Goal: Obtain resource: Download file/media

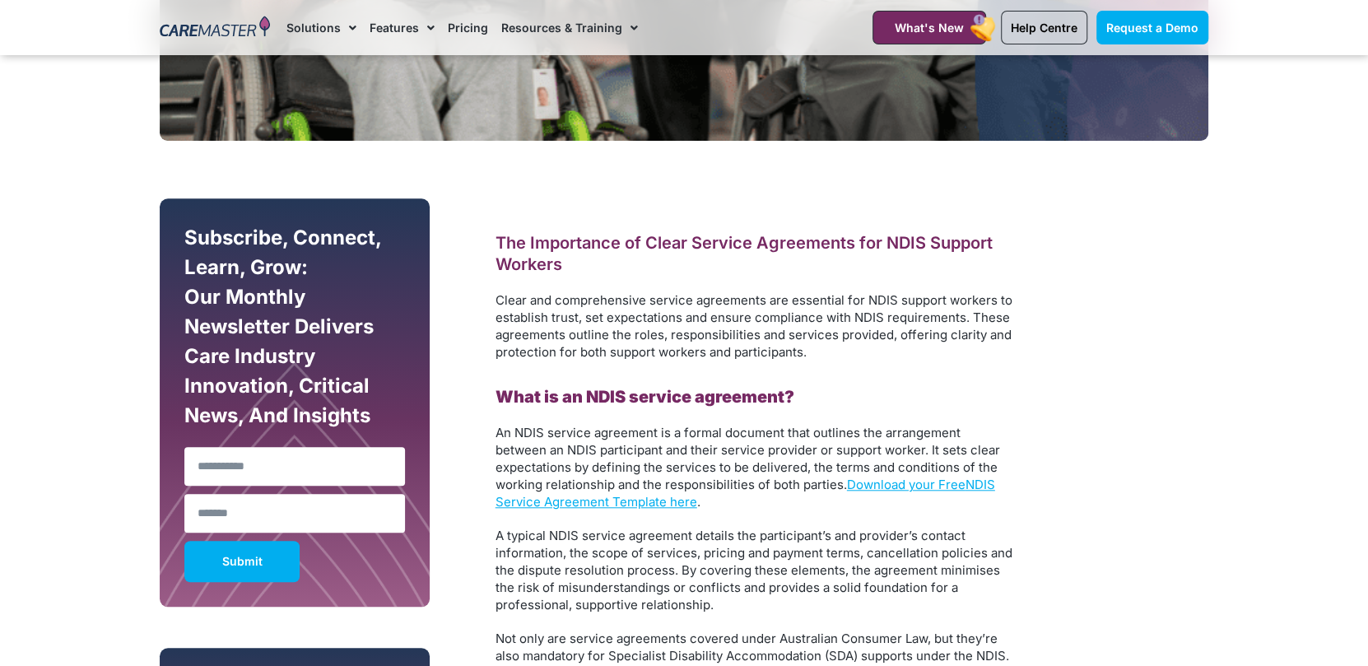
scroll to position [937, 0]
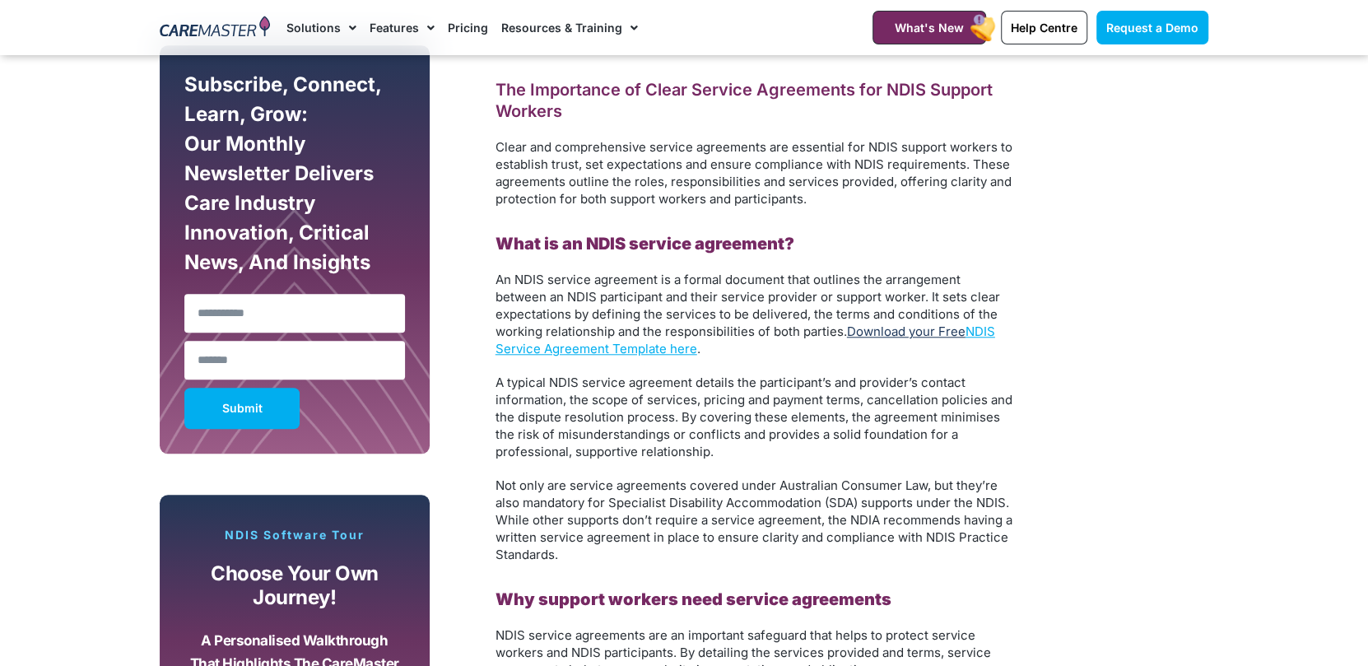
click at [872, 333] on link "Download your Free" at bounding box center [906, 331] width 119 height 16
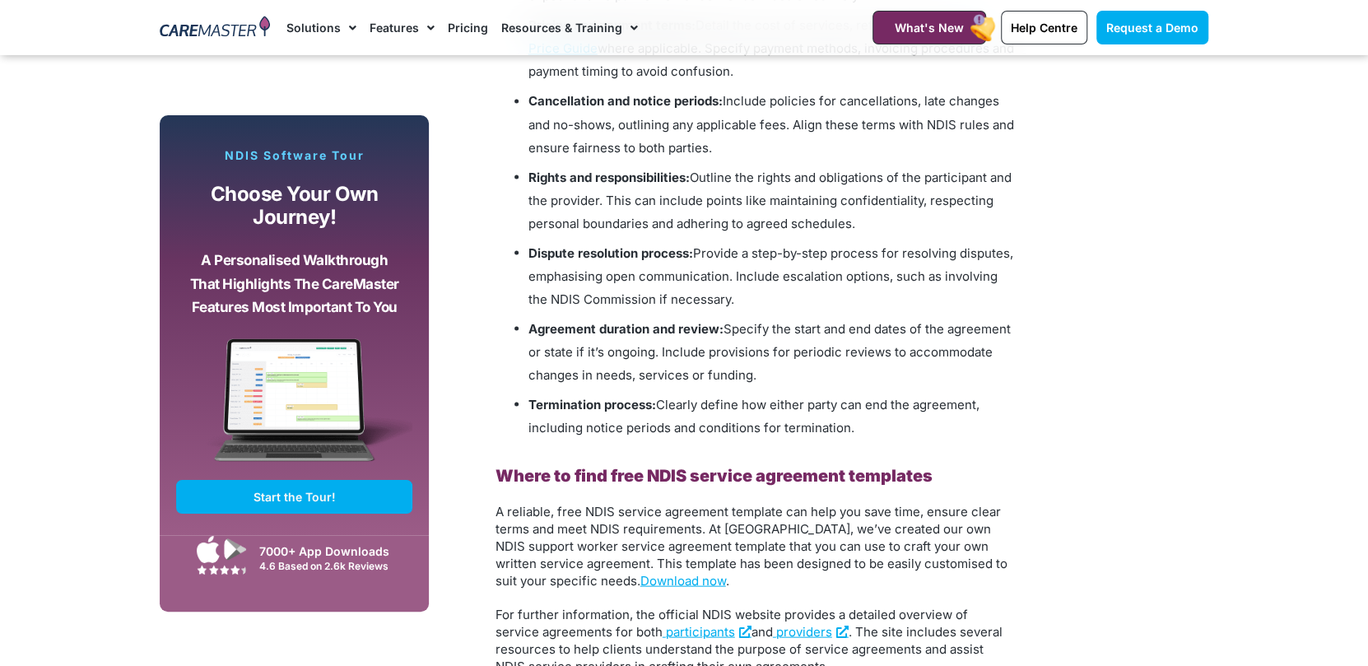
scroll to position [2164, 0]
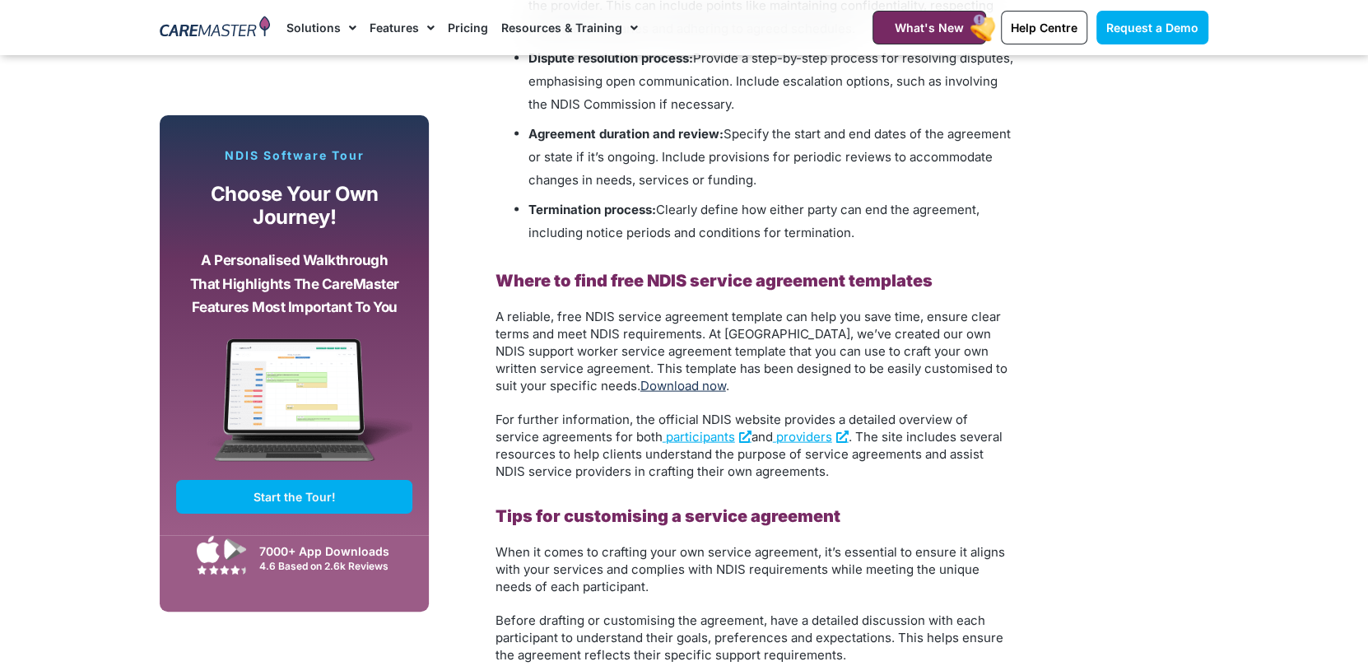
click at [644, 387] on link "Download now" at bounding box center [683, 386] width 86 height 16
click at [666, 440] on span "participants" at bounding box center [700, 437] width 69 height 16
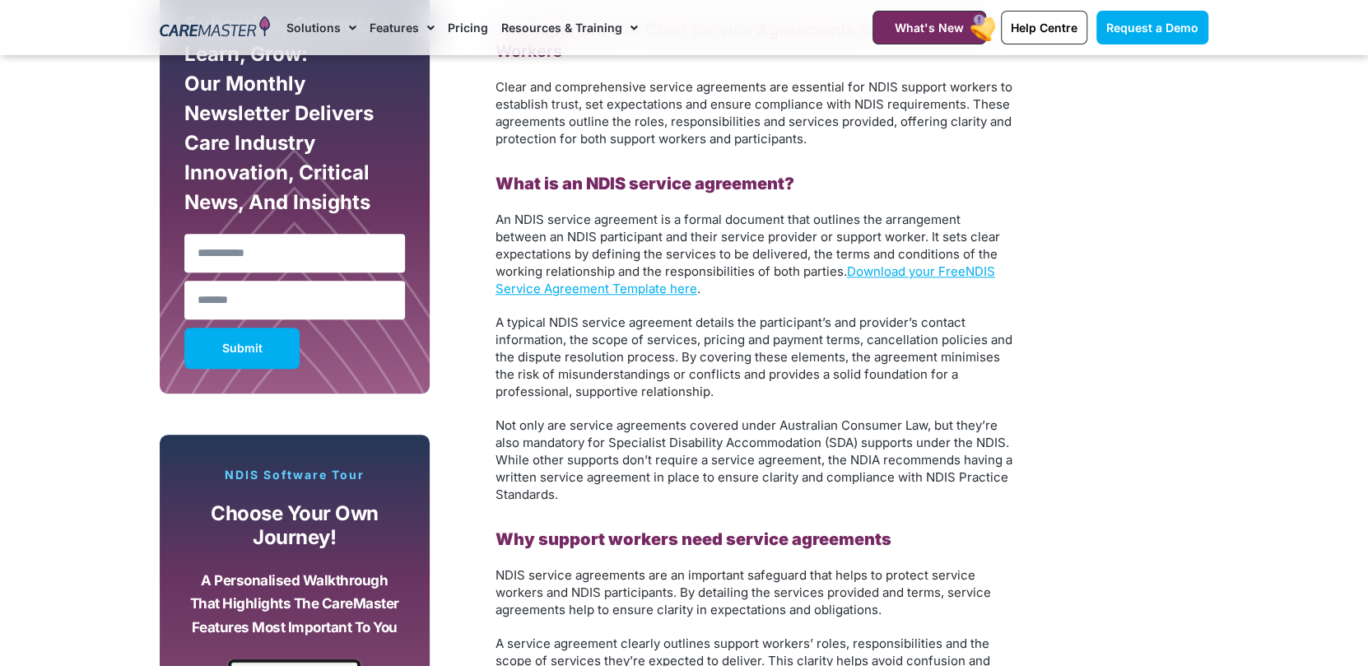
scroll to position [1026, 0]
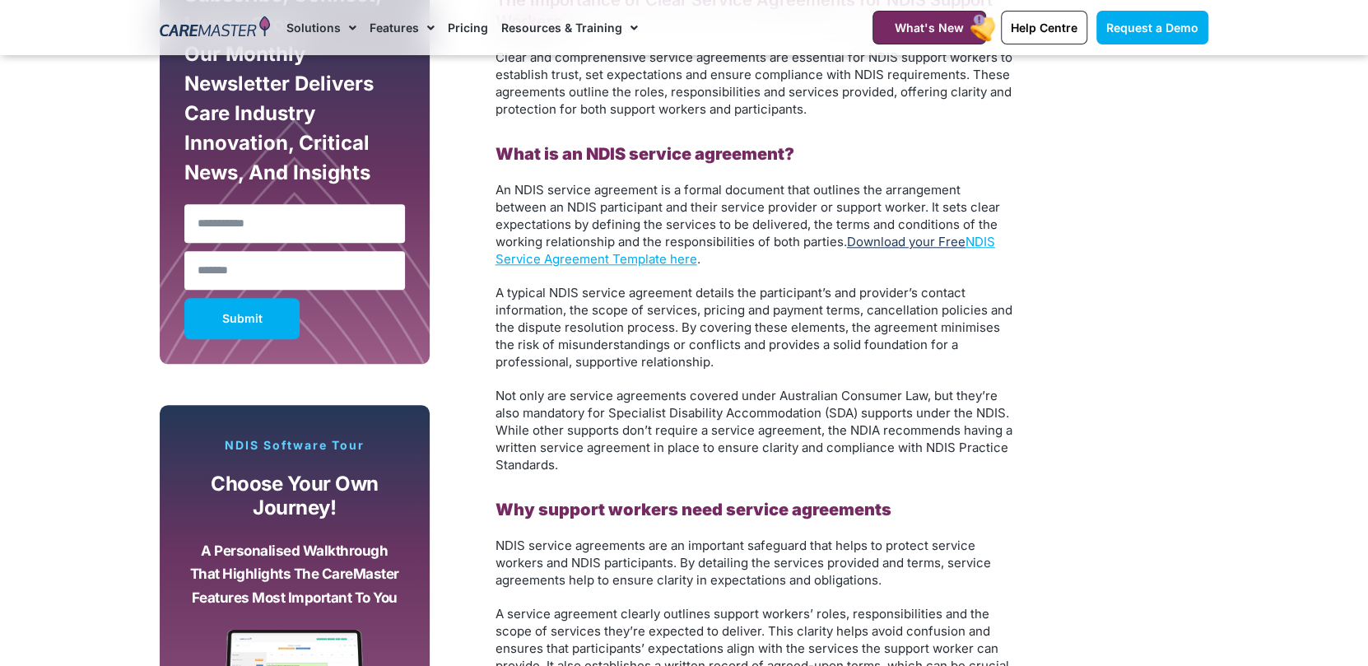
click at [951, 237] on link "Download your Free" at bounding box center [906, 242] width 119 height 16
click at [882, 237] on link "Download your Free" at bounding box center [906, 242] width 119 height 16
